Goal: Information Seeking & Learning: Learn about a topic

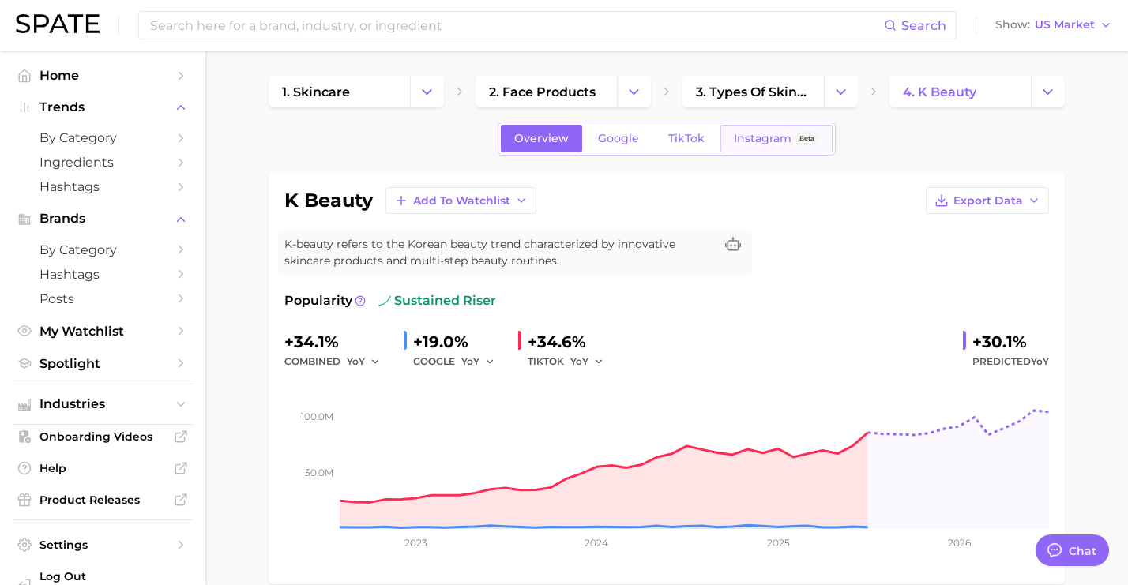
click at [767, 145] on link "Instagram Beta" at bounding box center [776, 139] width 112 height 28
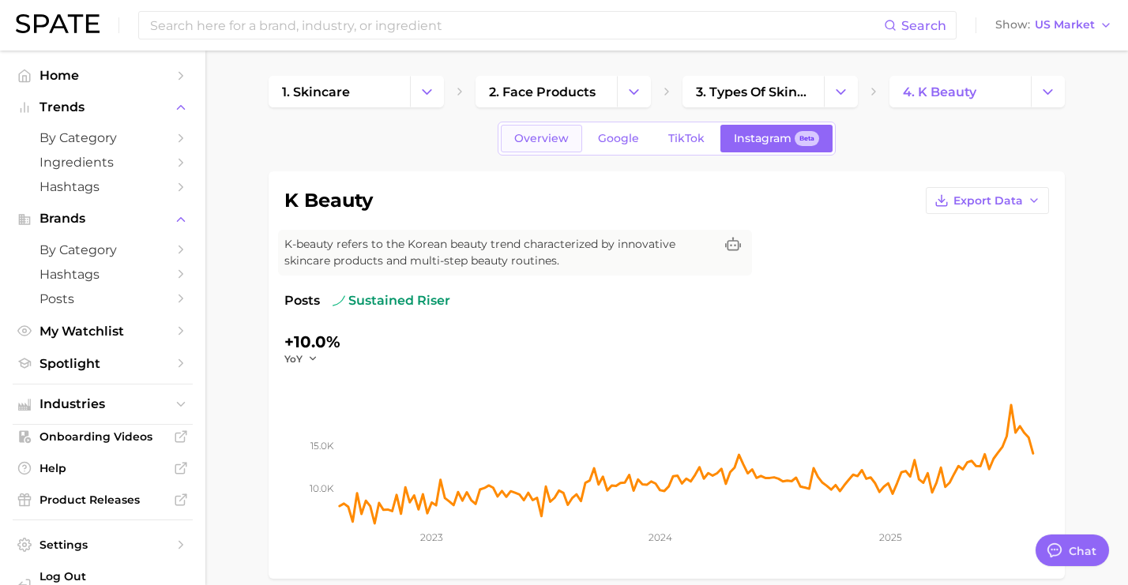
click at [551, 142] on span "Overview" at bounding box center [541, 138] width 54 height 13
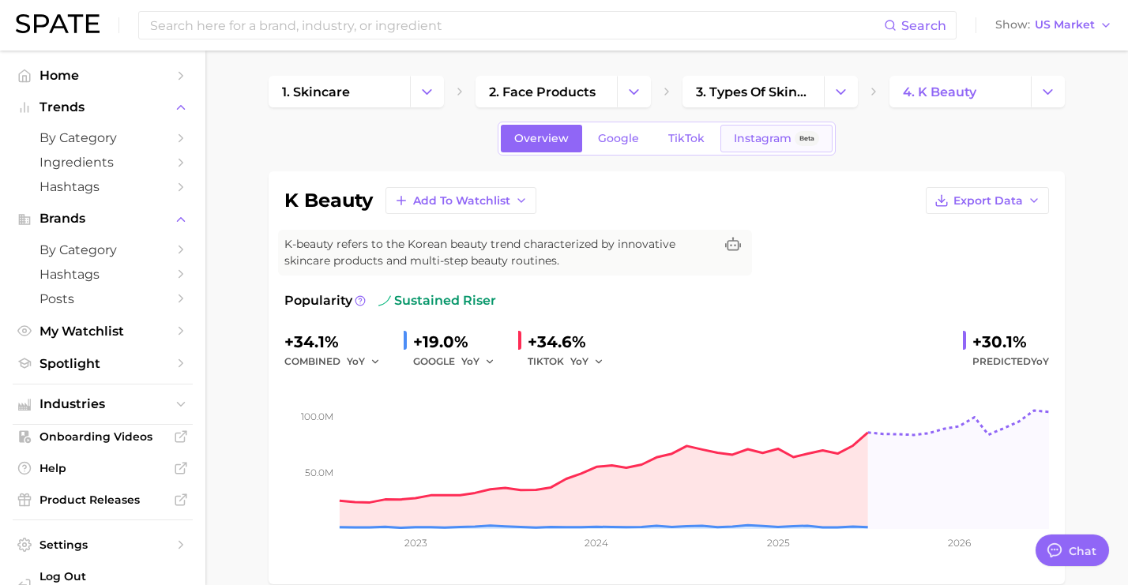
click at [747, 138] on span "Instagram" at bounding box center [763, 138] width 58 height 13
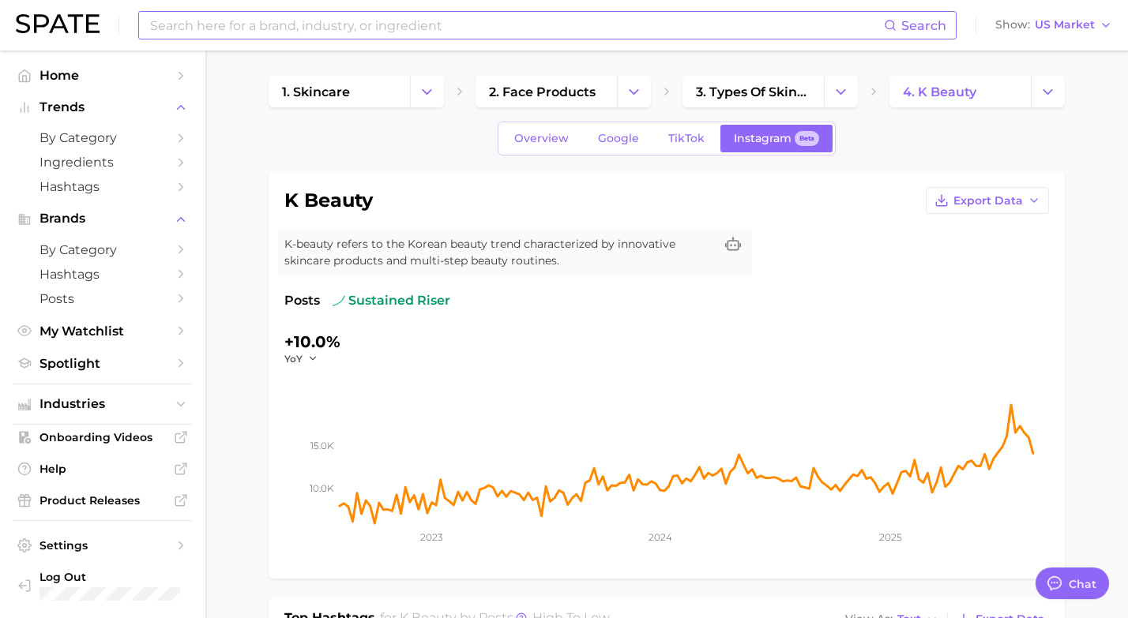
type textarea "x"
